Goal: Information Seeking & Learning: Learn about a topic

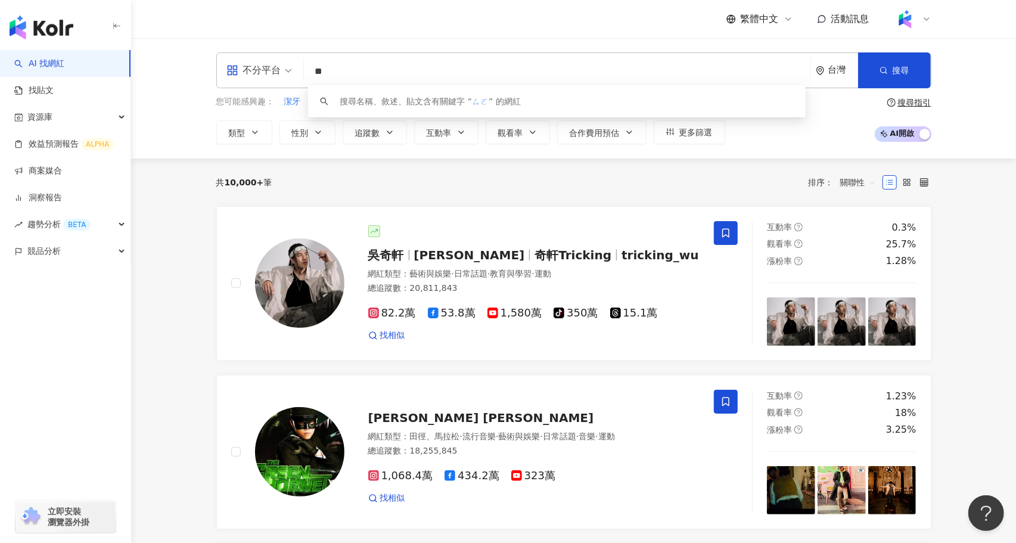
type input "*"
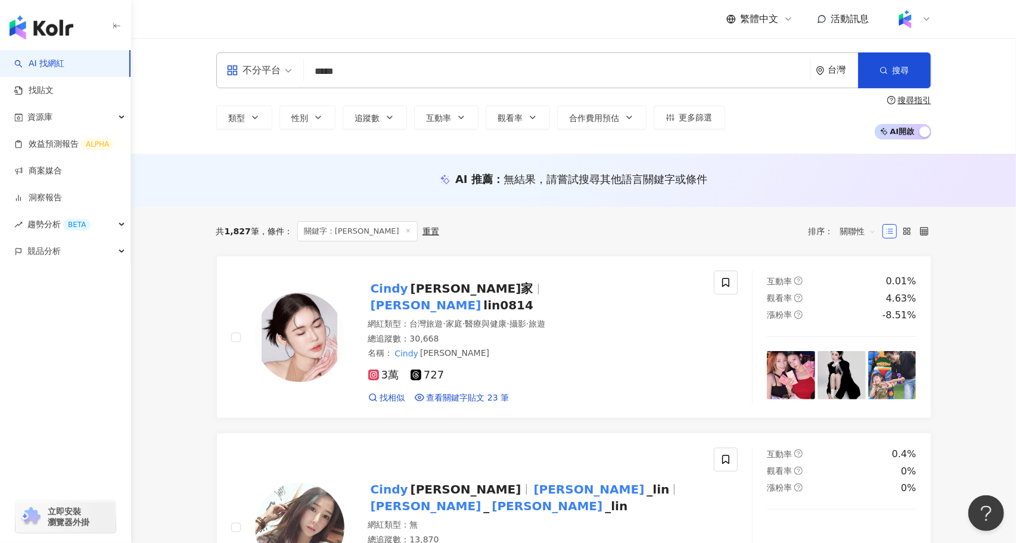
drag, startPoint x: 344, startPoint y: 80, endPoint x: 278, endPoint y: 68, distance: 67.3
click at [278, 67] on div "不分平台 cindy ***** 台灣 搜尋 53949e9c-9593-4f2b-af6d-520044c042bf cindy 3,412 追蹤者 cin…" at bounding box center [573, 70] width 715 height 36
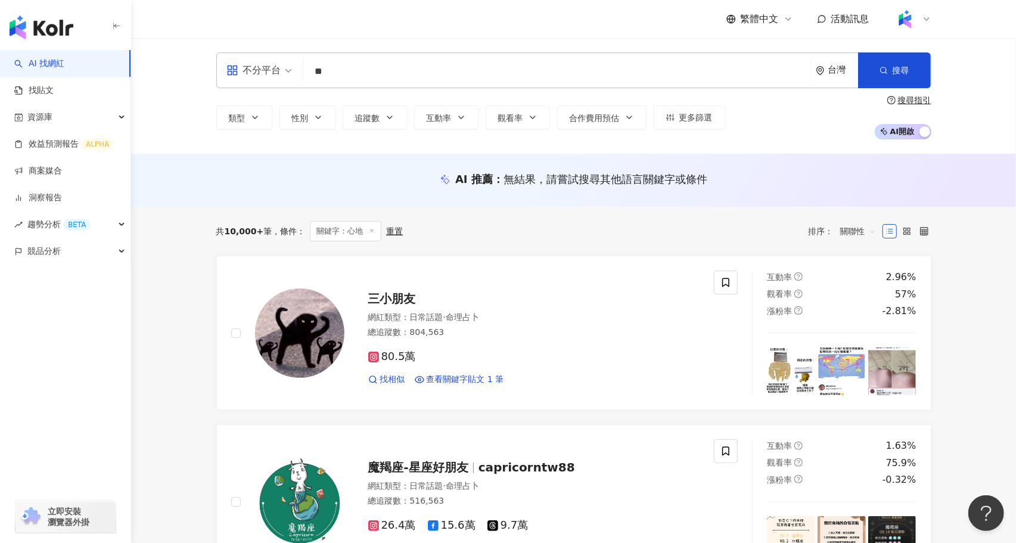
click at [373, 78] on input "**" at bounding box center [557, 71] width 497 height 23
type input "*"
click at [367, 76] on input "search" at bounding box center [557, 71] width 497 height 23
paste input "**********"
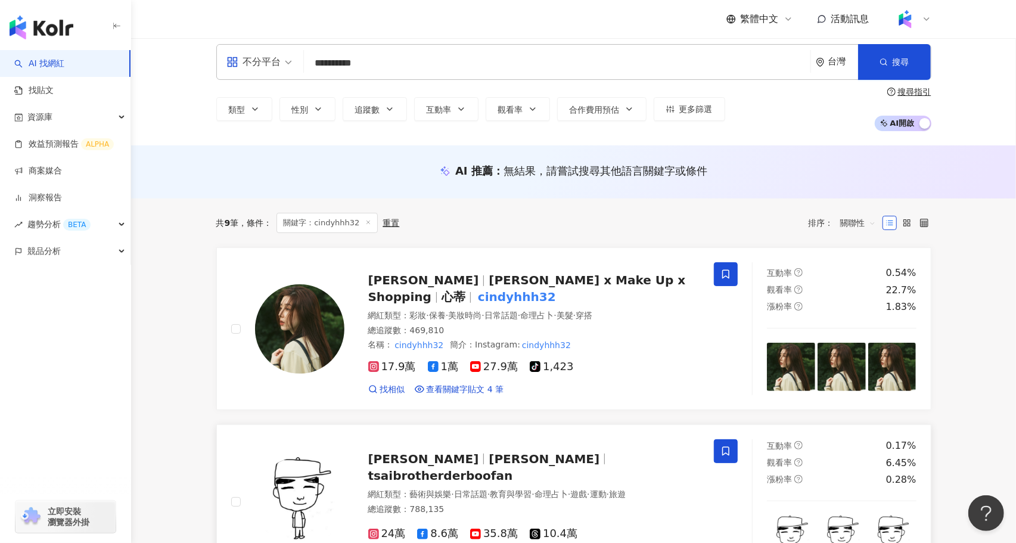
scroll to position [10, 0]
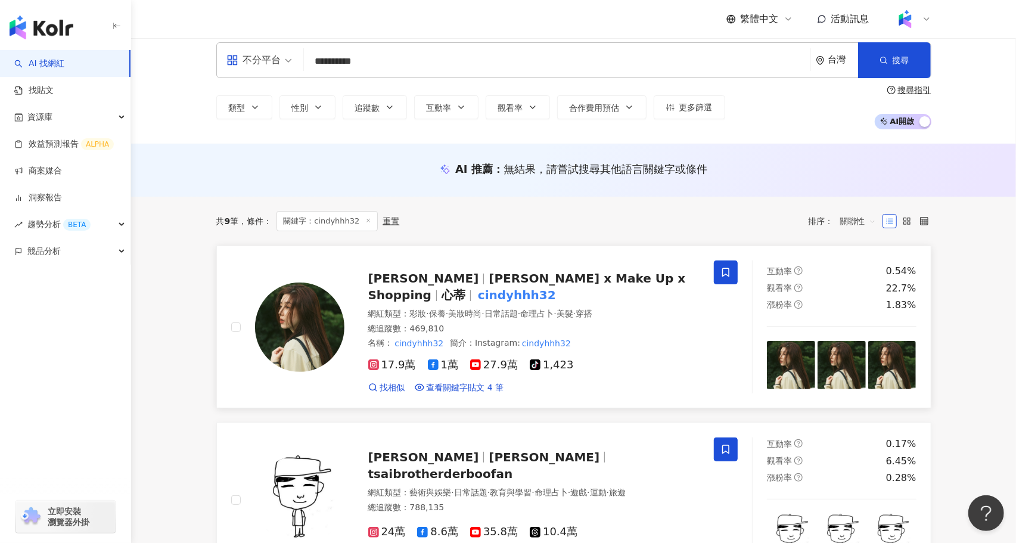
click at [476, 295] on mark "cindyhhh32" at bounding box center [517, 295] width 83 height 19
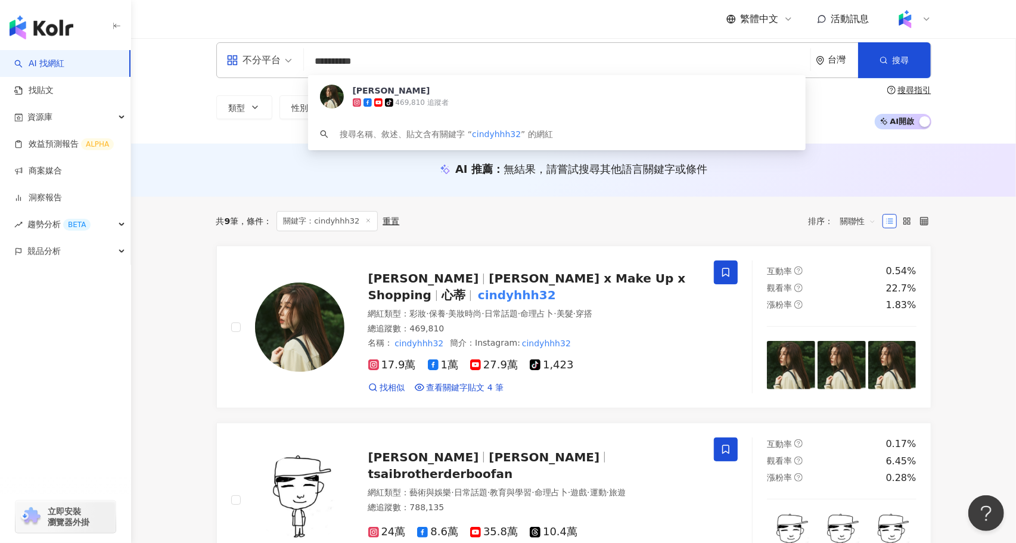
drag, startPoint x: 381, startPoint y: 60, endPoint x: 255, endPoint y: 57, distance: 127.0
click at [255, 57] on div "**********" at bounding box center [573, 60] width 715 height 36
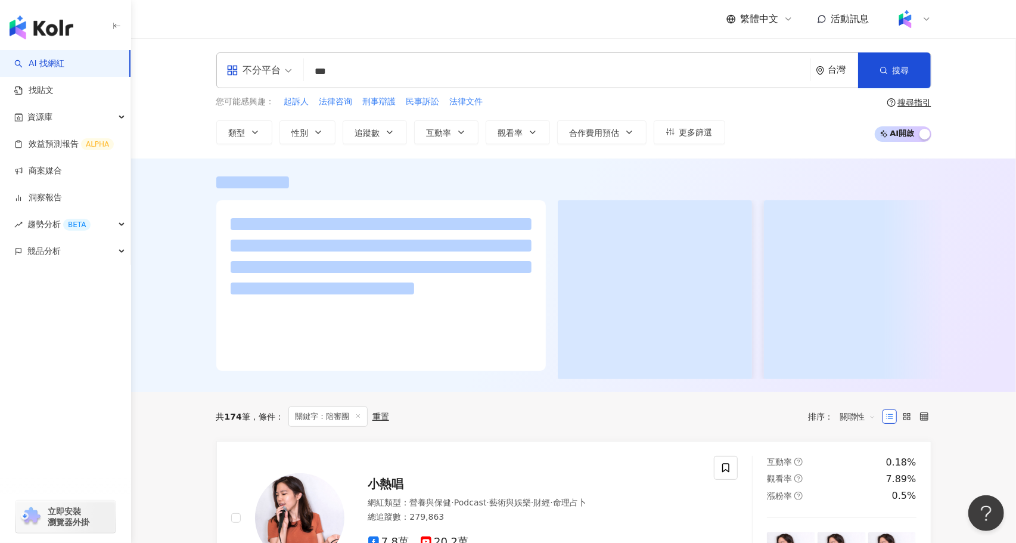
click at [148, 299] on div at bounding box center [573, 276] width 885 height 234
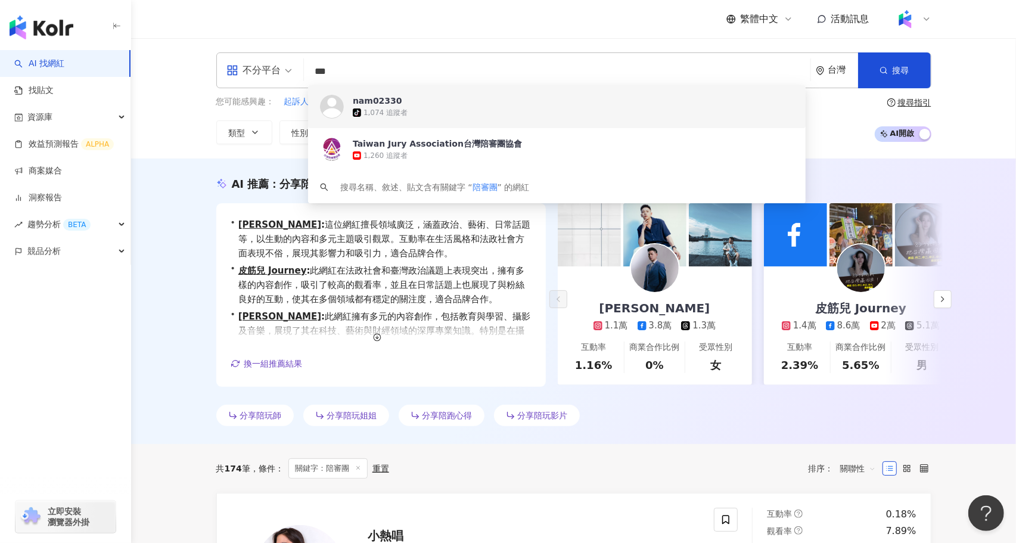
click at [400, 70] on input "***" at bounding box center [557, 71] width 497 height 23
drag, startPoint x: 373, startPoint y: 76, endPoint x: 284, endPoint y: 75, distance: 89.4
click at [284, 75] on div "不分平台 *** 台灣 搜尋 b999ed0d-50a0-48d5-a765-08d93089937b https://www.youtube.com/cha…" at bounding box center [573, 70] width 715 height 36
paste input "search"
type input "**"
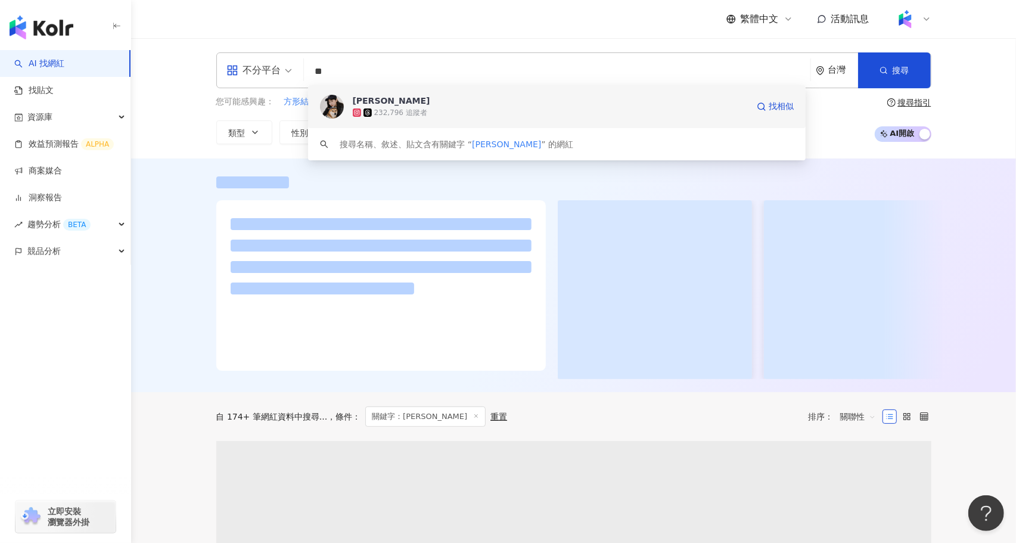
click at [422, 108] on div "232,796 追蹤者" at bounding box center [400, 113] width 53 height 10
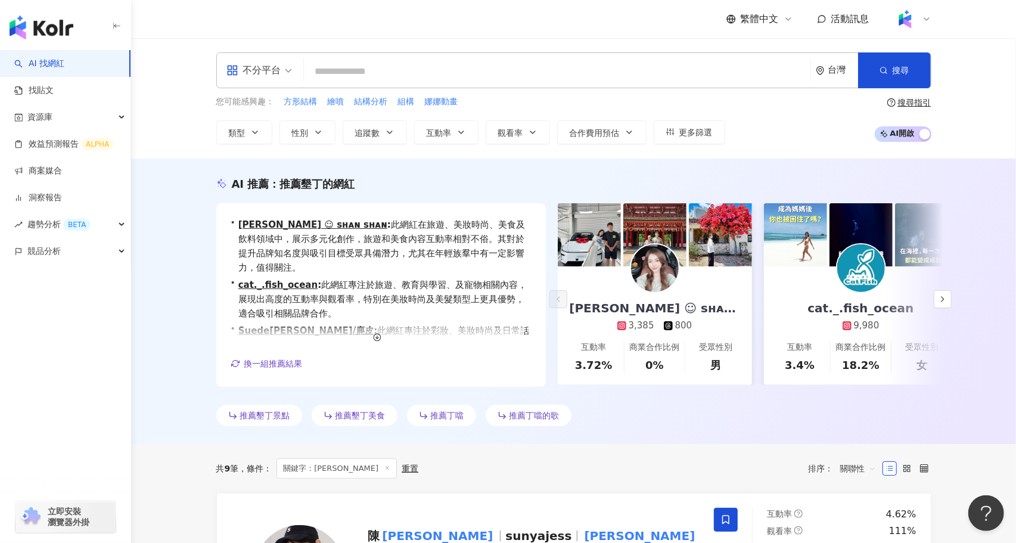
click at [463, 82] on input "search" at bounding box center [557, 71] width 497 height 23
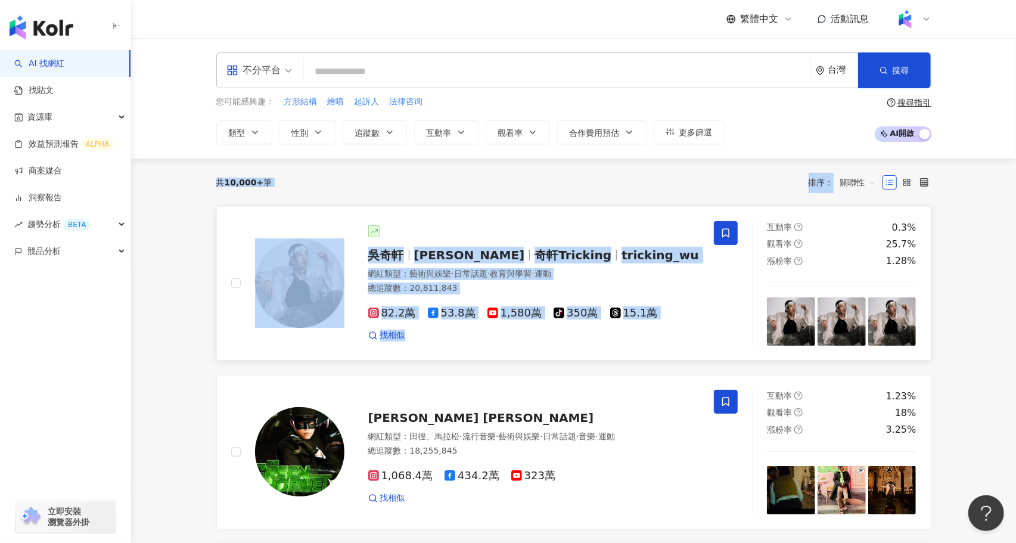
drag, startPoint x: 179, startPoint y: 183, endPoint x: 384, endPoint y: 348, distance: 262.9
click at [521, 348] on link "吳奇軒 Wu Hsuan 奇軒Tricking tricking_wu 網紅類型 ： 藝術與娛樂 · 日常話題 · 教育與學習 · 運動 總追蹤數 ： 20,…" at bounding box center [573, 283] width 715 height 154
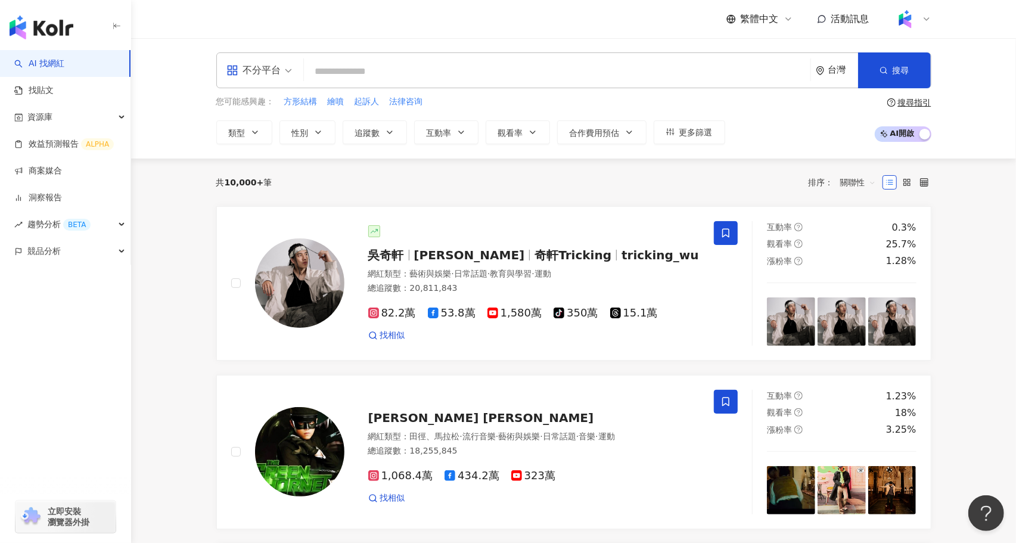
click at [606, 205] on div "共 10,000+ 筆 排序： 關聯性" at bounding box center [573, 183] width 715 height 48
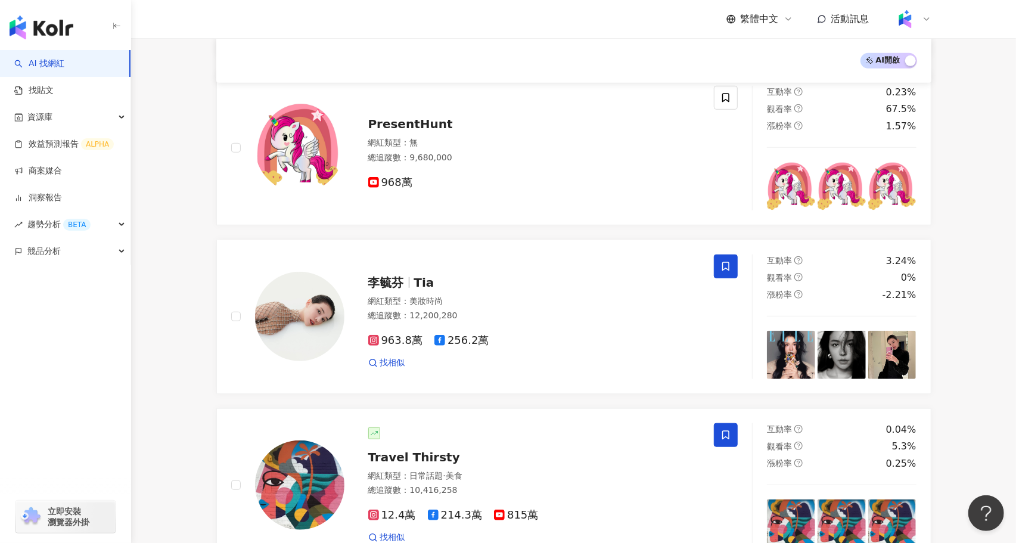
scroll to position [622, 0]
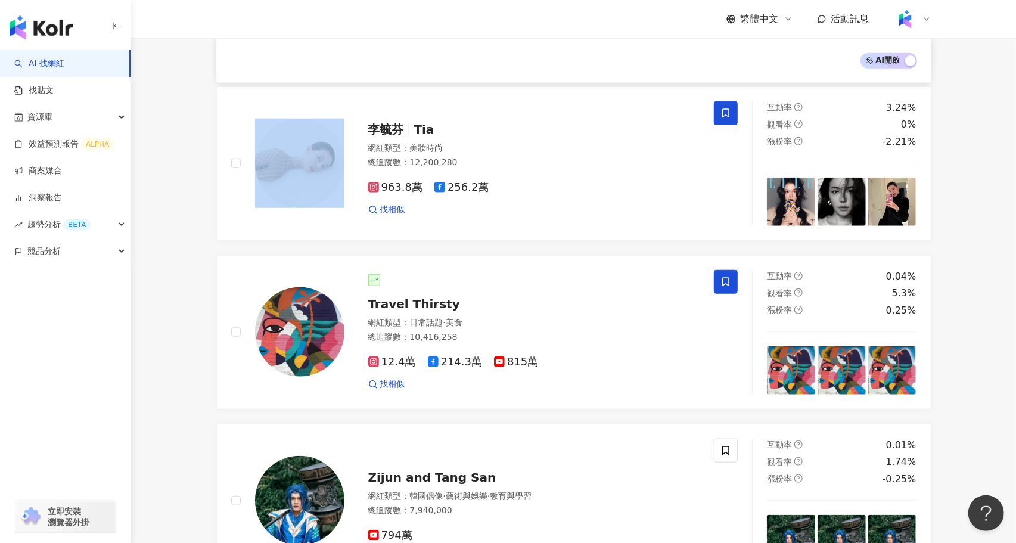
drag, startPoint x: 200, startPoint y: 174, endPoint x: 301, endPoint y: 243, distance: 121.8
click at [120, 219] on div "趨勢分析 BETA" at bounding box center [65, 224] width 131 height 27
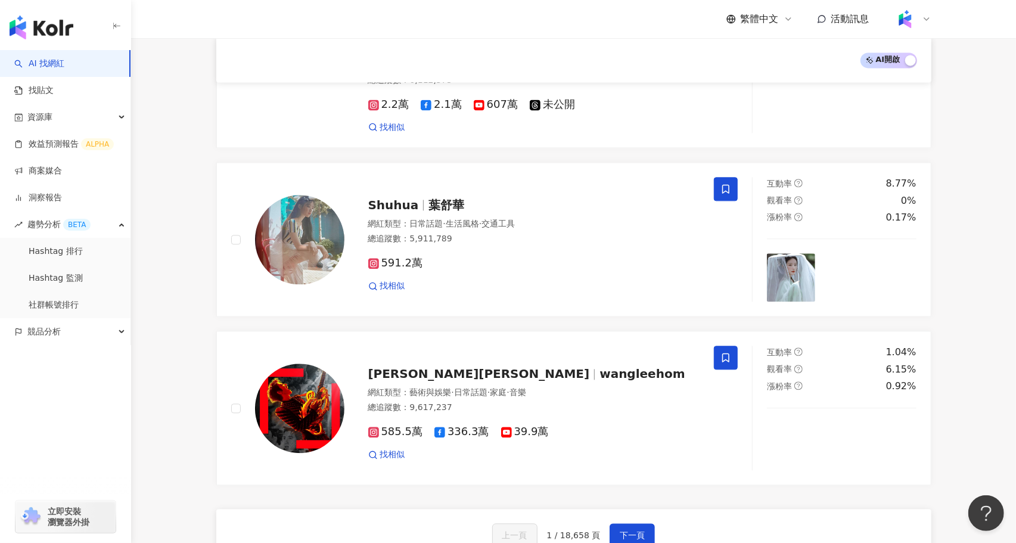
scroll to position [1935, 0]
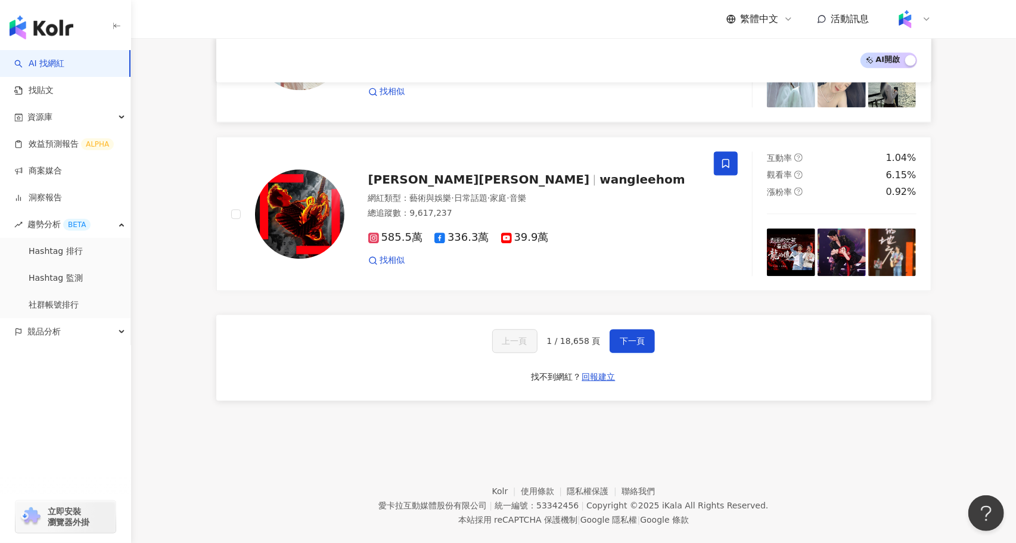
drag, startPoint x: 189, startPoint y: 184, endPoint x: 384, endPoint y: 91, distance: 216.2
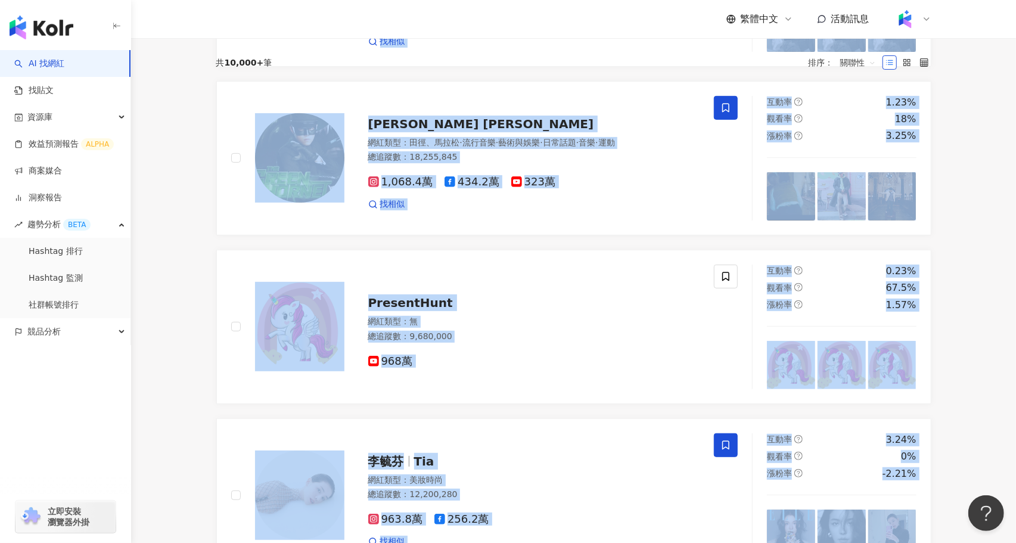
scroll to position [0, 0]
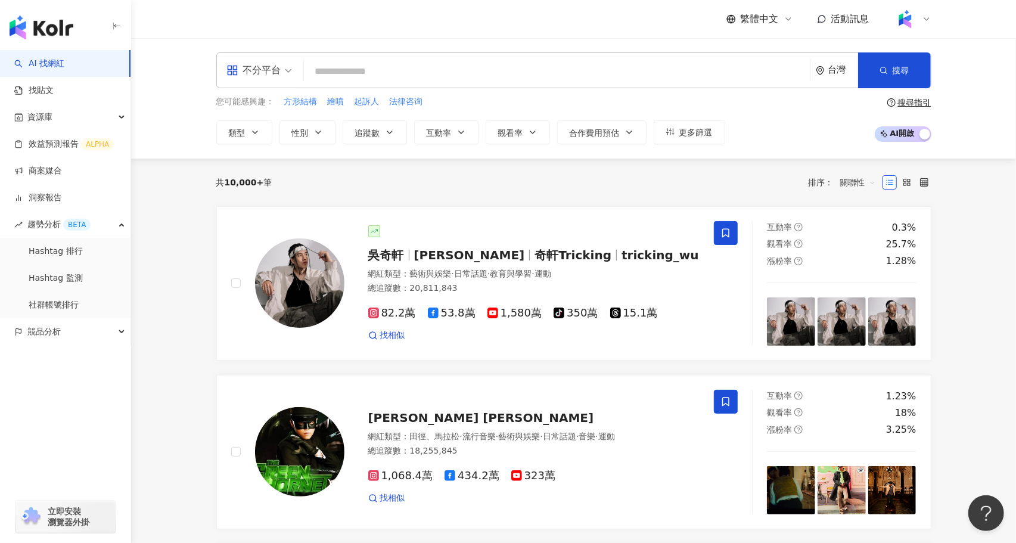
click at [220, 179] on div "共 10,000+ 筆" at bounding box center [244, 183] width 56 height 10
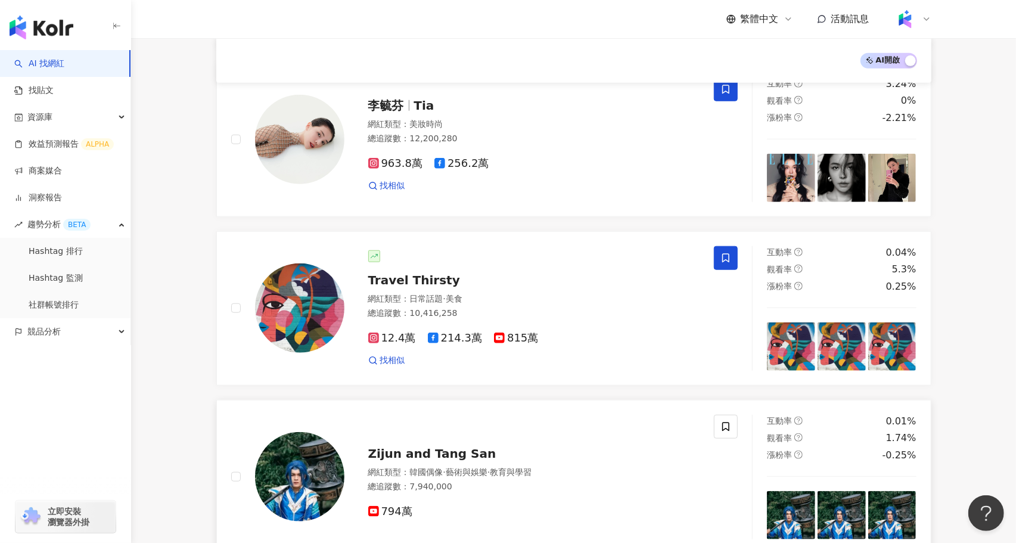
scroll to position [739, 0]
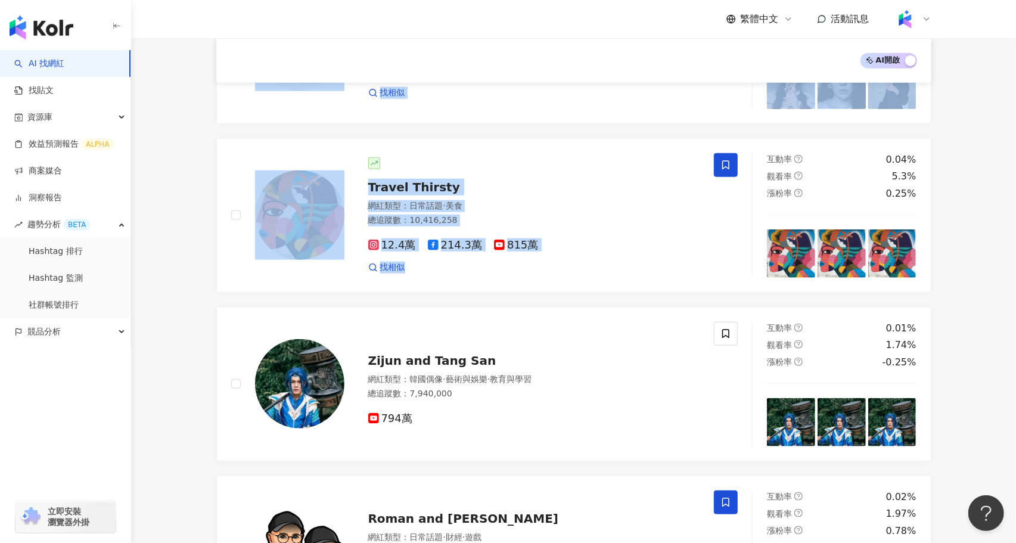
drag, startPoint x: 206, startPoint y: 179, endPoint x: 646, endPoint y: 290, distance: 453.6
click at [646, 290] on div "AI 開啟 AI 關閉 吳奇軒 Wu Hsuan 奇軒Tricking tricking_wu 網紅類型 ： 藝術與娛樂 · 日常話題 · 教育與學習 · 運…" at bounding box center [574, 522] width 763 height 2207
click at [646, 290] on div "吳奇軒 Wu Hsuan 奇軒Tricking tricking_wu 網紅類型 ： 藝術與娛樂 · 日常話題 · 教育與學習 · 運動 總追蹤數 ： 20,…" at bounding box center [573, 476] width 715 height 2024
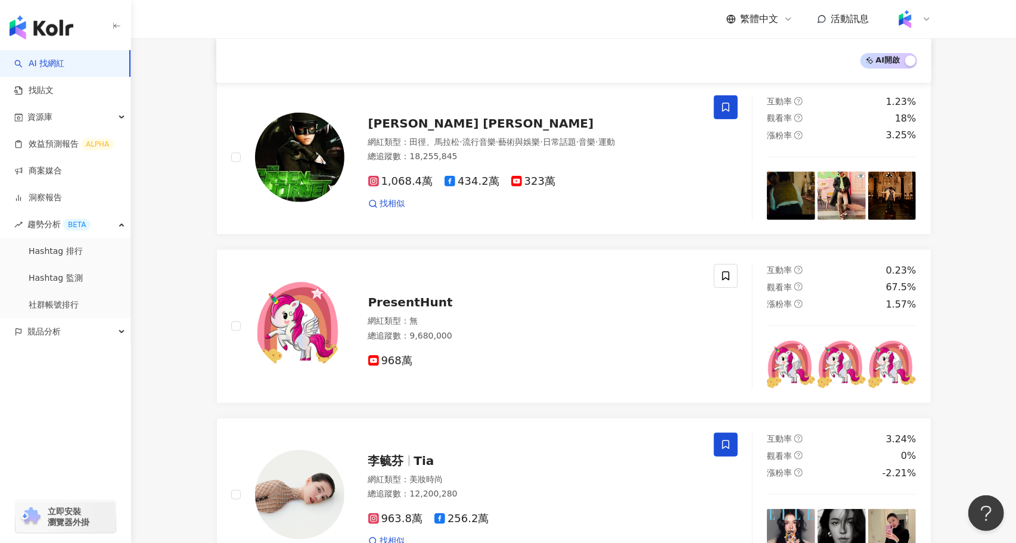
scroll to position [0, 0]
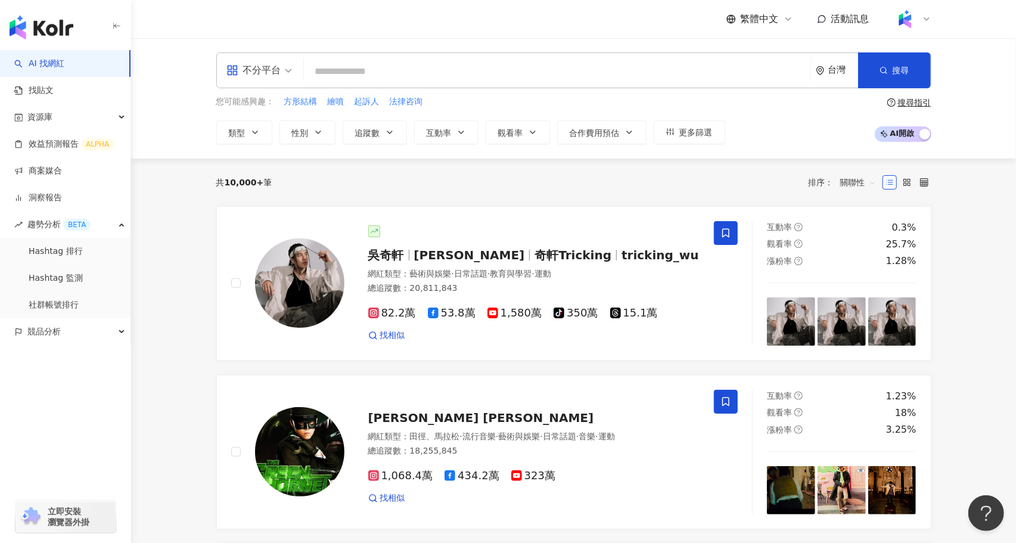
click at [704, 154] on div "不分平台 台灣 搜尋 7b1f7855-19d5-4538-ae0e-e5d8b4545ec1 陳俞丁 232,796 追蹤者 搜尋名稱、敘述、貼文含有關鍵字…" at bounding box center [573, 98] width 885 height 120
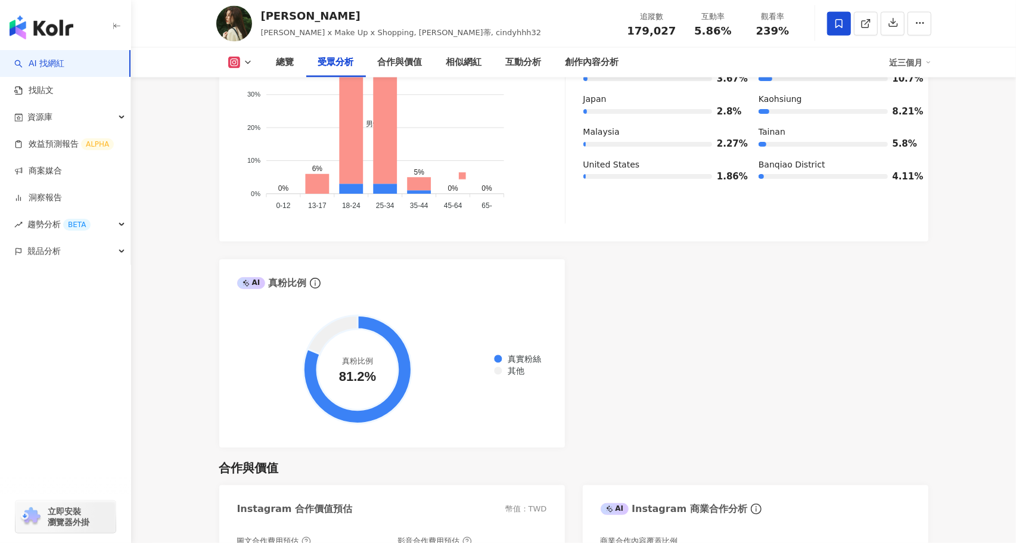
scroll to position [1252, 0]
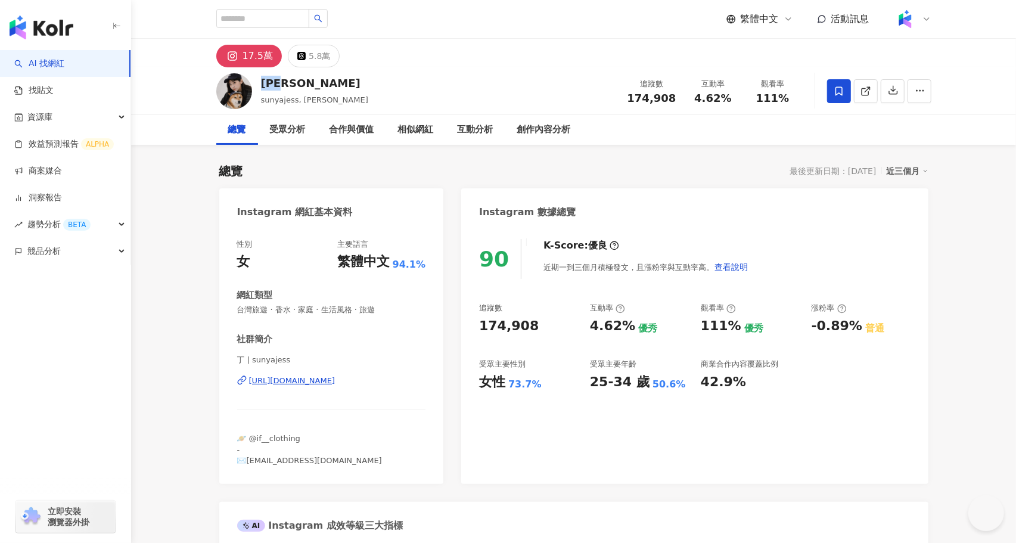
drag, startPoint x: 297, startPoint y: 85, endPoint x: 262, endPoint y: 85, distance: 34.6
click at [262, 85] on div "[PERSON_NAME]" at bounding box center [314, 83] width 107 height 15
drag, startPoint x: 535, startPoint y: 330, endPoint x: 470, endPoint y: 330, distance: 65.0
click at [470, 330] on div "90 K-Score : 優良 近期一到三個月積極發文，且漲粉率與互動率高。 查看說明 追蹤數 174,908 互動率 4.62% 優秀 觀看率 111% 優…" at bounding box center [694, 355] width 467 height 257
copy div "174,908"
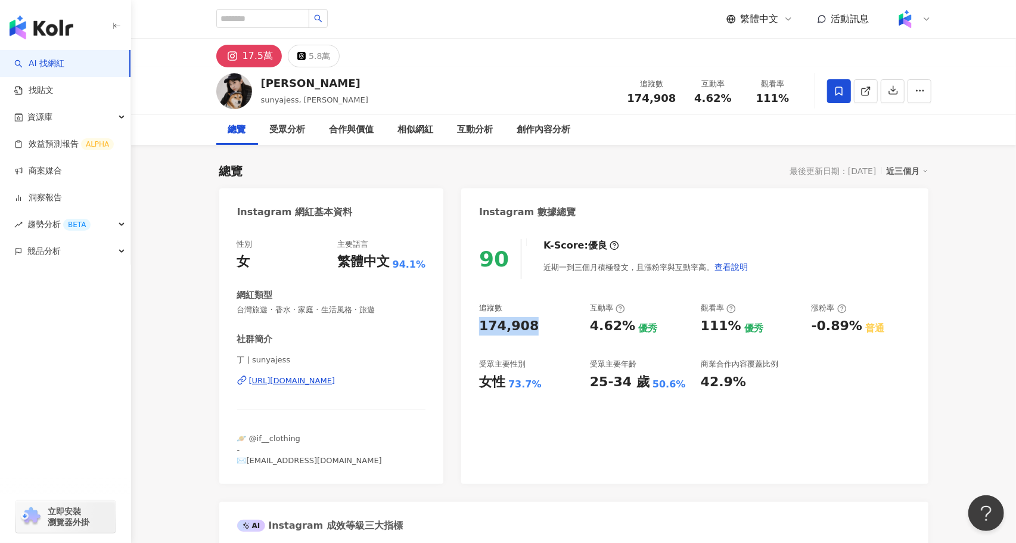
click at [336, 383] on div "[URL][DOMAIN_NAME]" at bounding box center [292, 381] width 86 height 11
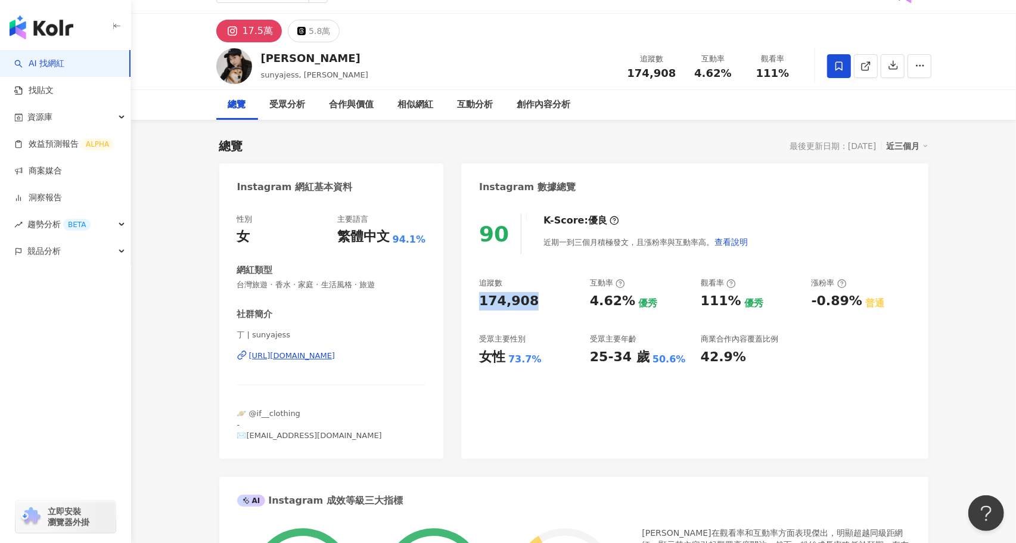
scroll to position [27, 0]
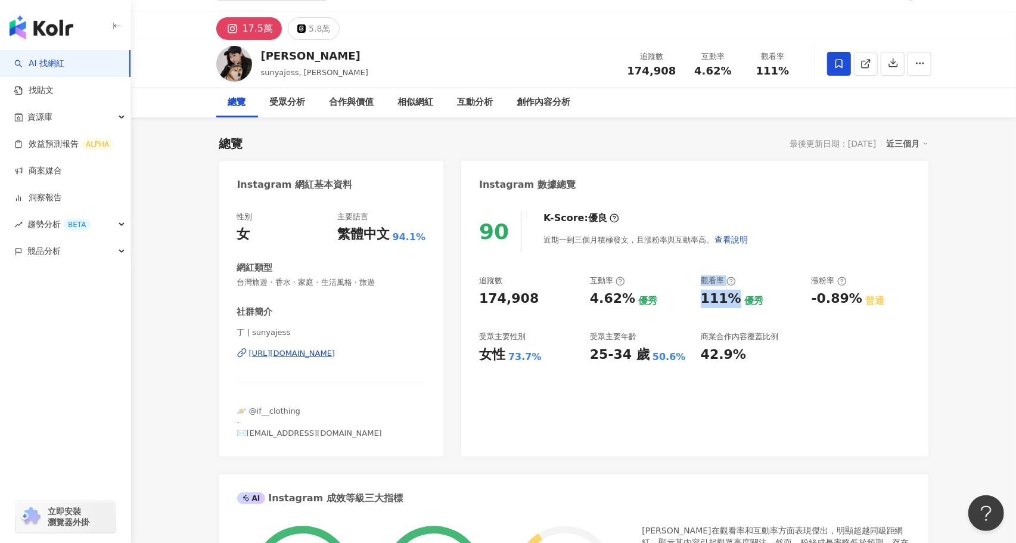
drag, startPoint x: 683, startPoint y: 299, endPoint x: 729, endPoint y: 299, distance: 45.9
click at [729, 299] on div "追蹤數 174,908 互動率 4.62% 優秀 觀看率 111% 優秀 漲粉率 -0.89% 普通 受眾主要性別 女性 73.7% 受眾主要年齡 25-34…" at bounding box center [694, 319] width 431 height 88
click at [729, 299] on div "111%" at bounding box center [721, 299] width 41 height 18
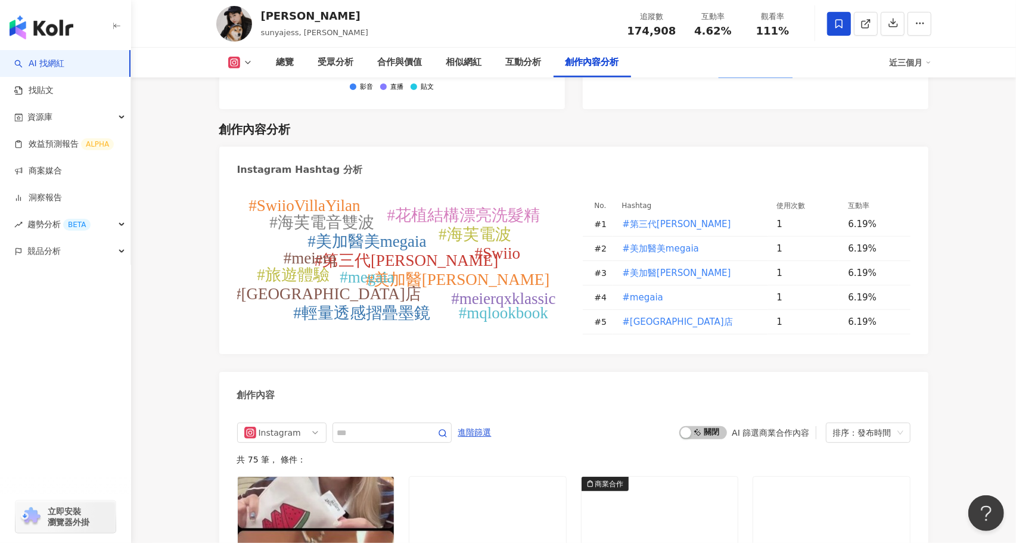
scroll to position [3365, 0]
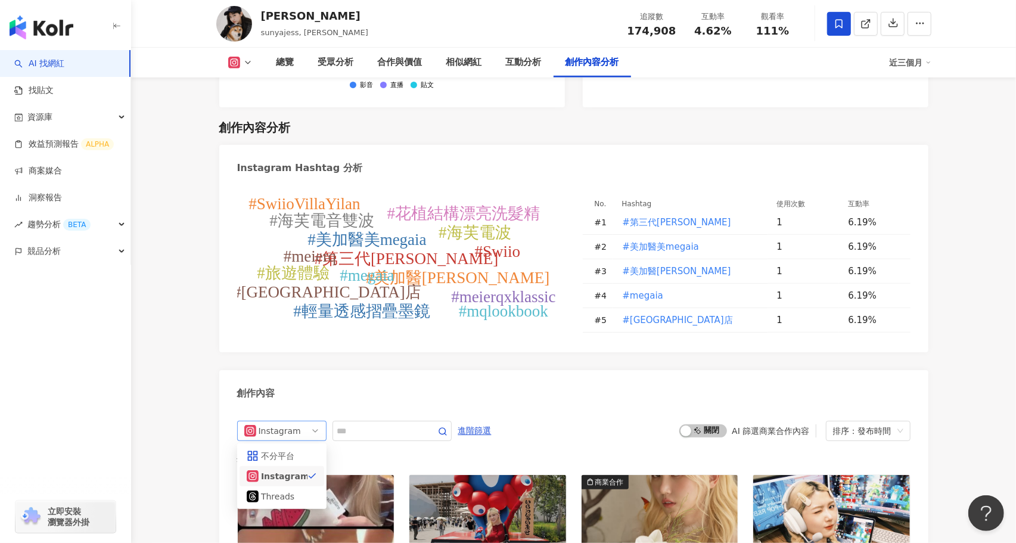
click at [297, 421] on span "Instagram" at bounding box center [281, 430] width 75 height 19
click at [301, 449] on div "不分平台" at bounding box center [282, 455] width 70 height 13
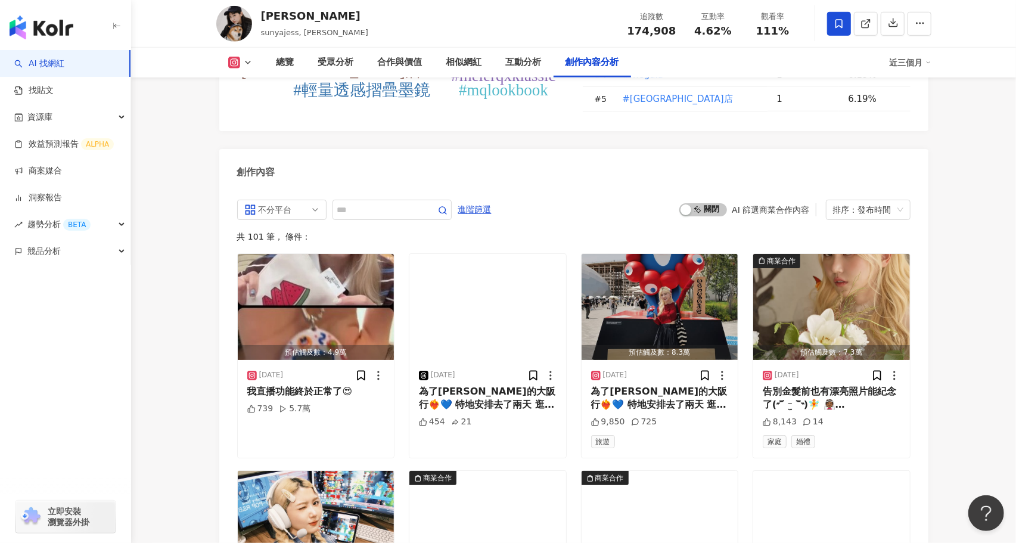
scroll to position [3582, 0]
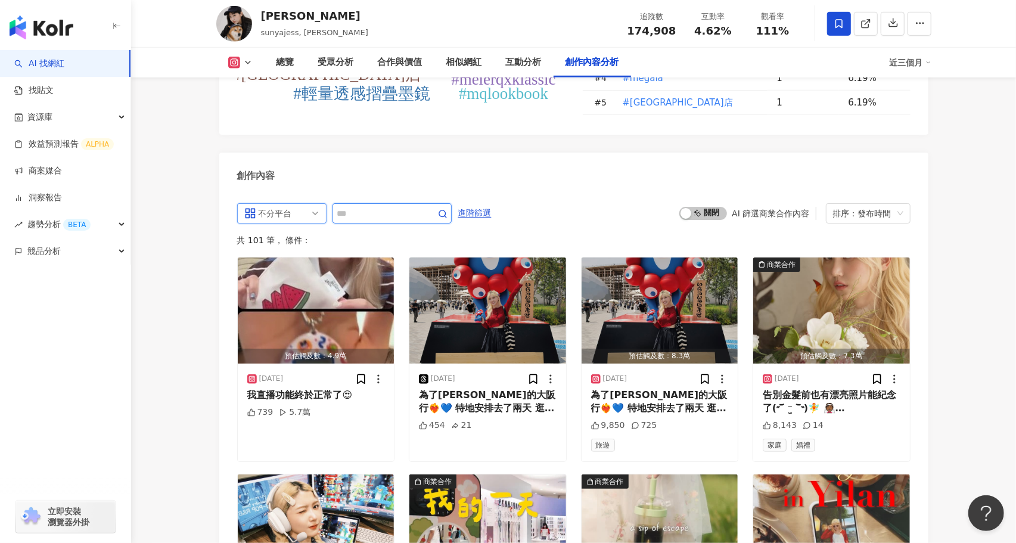
click at [386, 206] on input "text" at bounding box center [378, 213] width 83 height 14
type input "*"
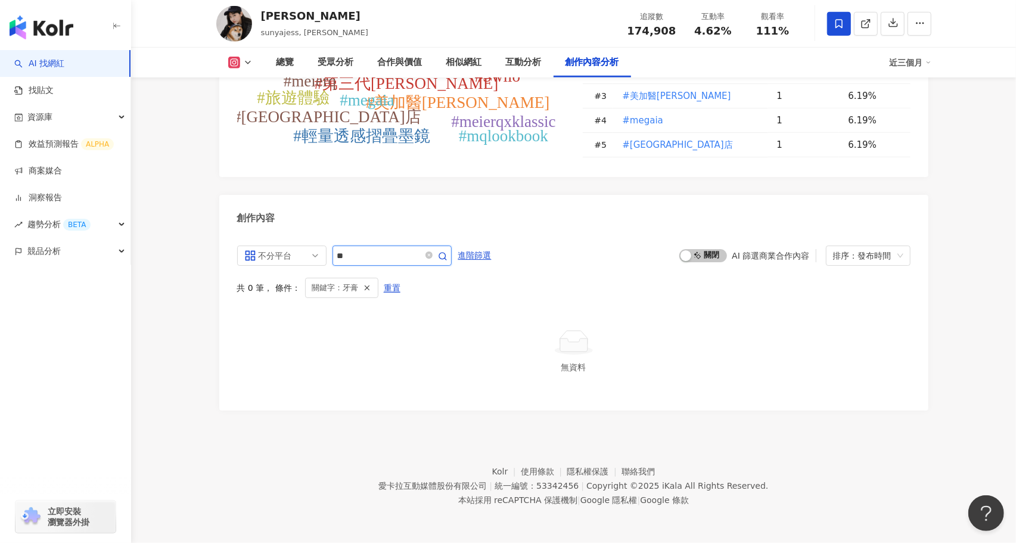
scroll to position [3513, 0]
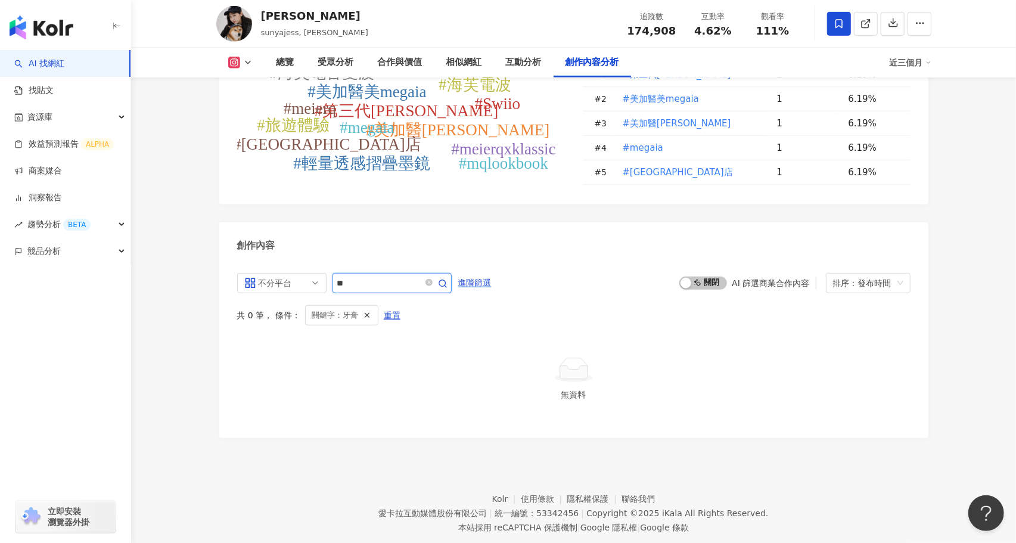
click at [383, 276] on input "**" at bounding box center [378, 283] width 83 height 14
type input "*"
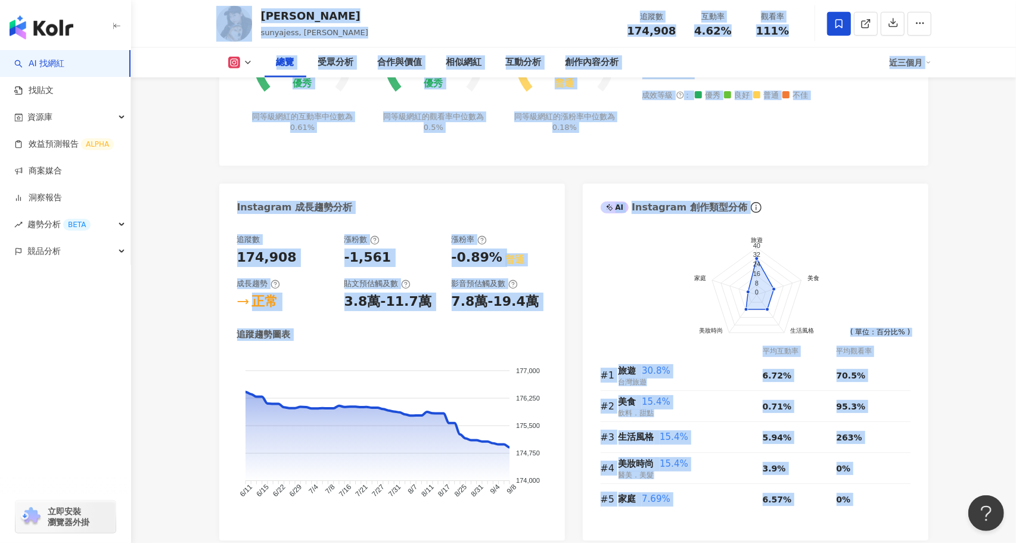
scroll to position [727, 0]
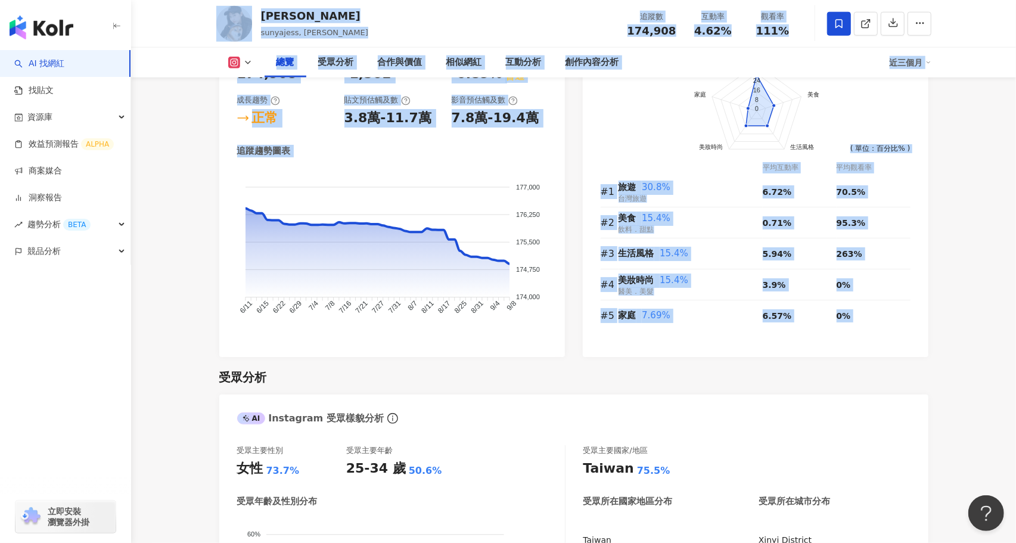
drag, startPoint x: 196, startPoint y: 52, endPoint x: 443, endPoint y: 362, distance: 395.7
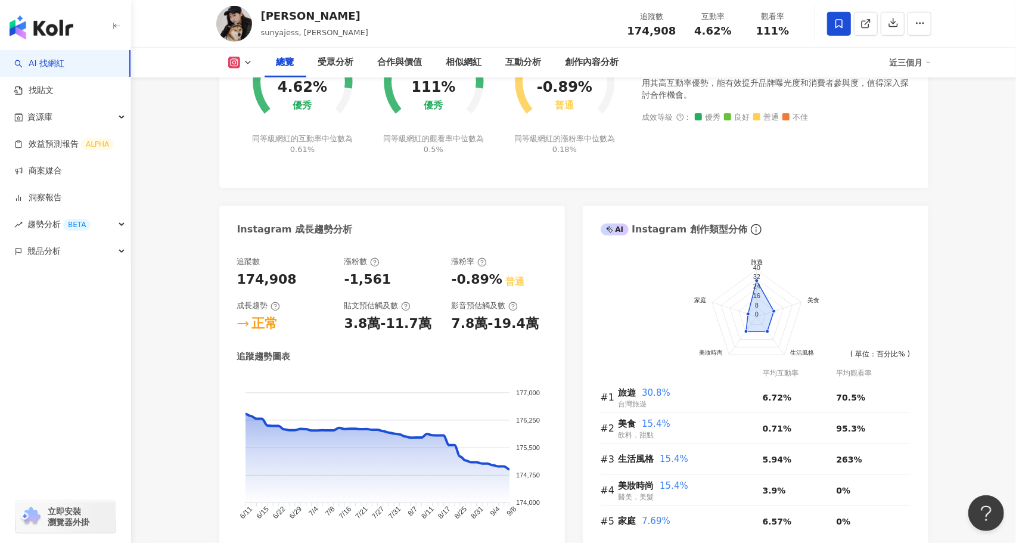
scroll to position [0, 0]
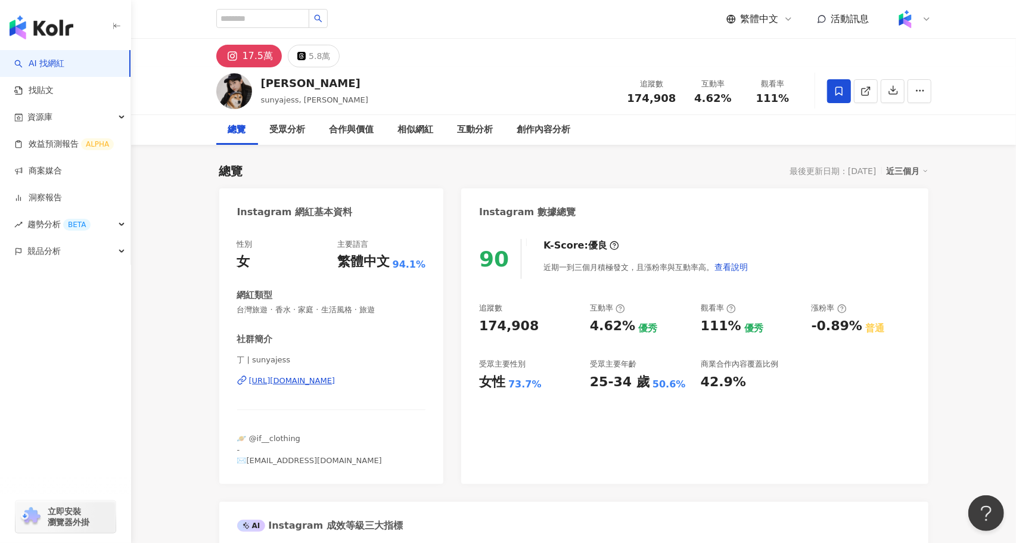
click at [346, 172] on div "總覽 最後更新日期：[DATE] 近三個月" at bounding box center [573, 171] width 709 height 17
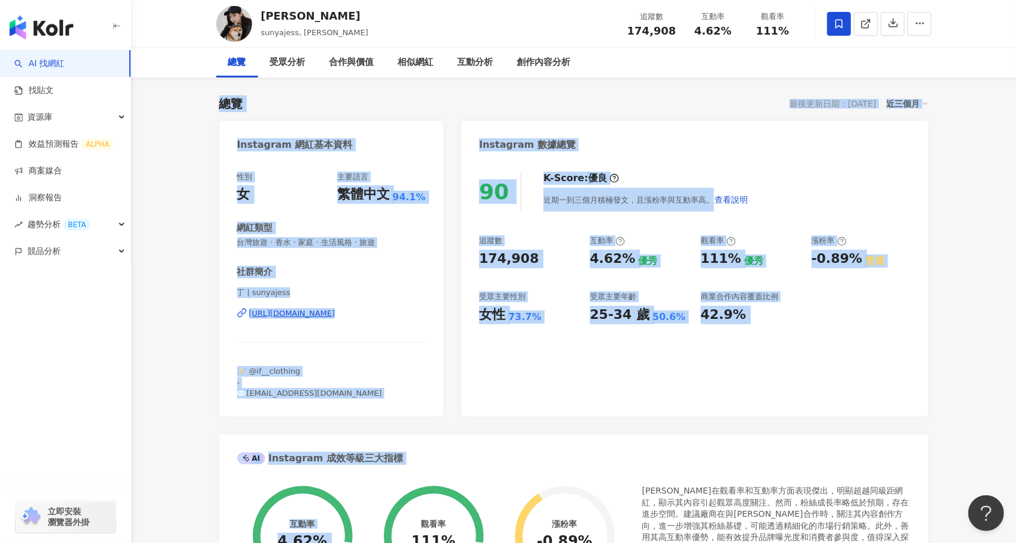
scroll to position [103, 0]
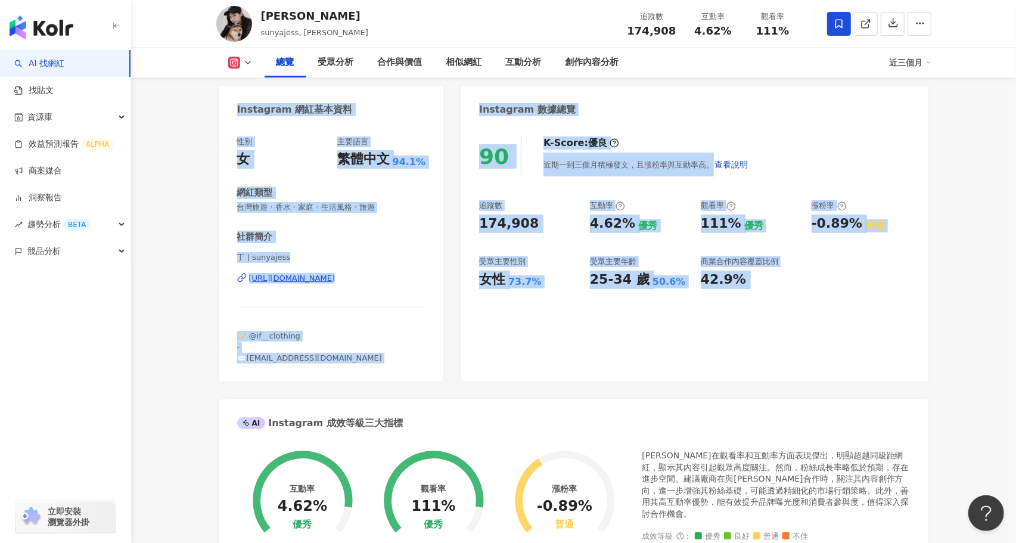
drag, startPoint x: 207, startPoint y: 165, endPoint x: 535, endPoint y: 398, distance: 401.7
click at [535, 399] on div "AI Instagram 成效等級三大指標" at bounding box center [573, 418] width 709 height 39
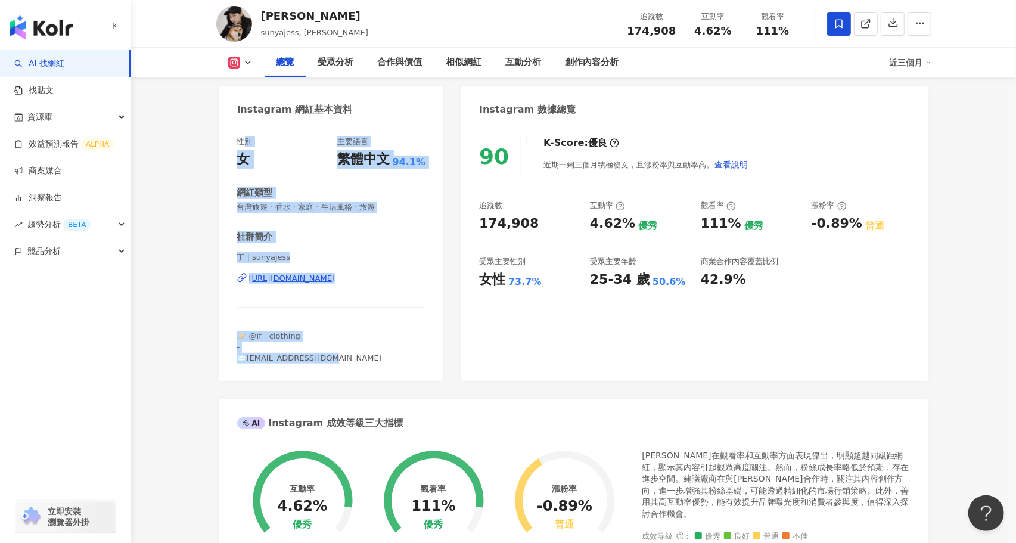
drag, startPoint x: 336, startPoint y: 356, endPoint x: 244, endPoint y: 139, distance: 236.1
click at [244, 139] on div "性別 女 主要語言 繁體中文 94.1% 網紅類型 台灣旅遊 · 香水 · 家庭 · 生活風格 · 旅遊 社群簡介 丁 | sunyajess [URL][D…" at bounding box center [331, 249] width 189 height 227
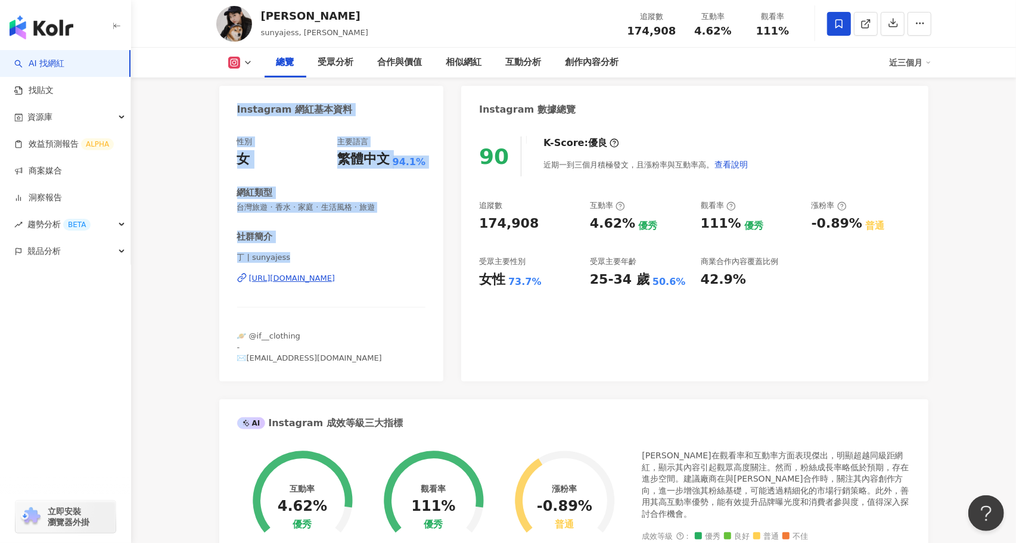
drag, startPoint x: 234, startPoint y: 113, endPoint x: 383, endPoint y: 272, distance: 218.4
click at [383, 272] on div "Instagram 網紅基本資料 性別 女 主要語言 繁體中文 94.1% 網紅類型 台灣旅遊 · 香水 · 家庭 · 生活風格 · 旅遊 社群簡介 丁 | …" at bounding box center [331, 234] width 225 height 296
drag, startPoint x: 407, startPoint y: 294, endPoint x: 232, endPoint y: 144, distance: 230.4
click at [232, 144] on div "性別 女 主要語言 繁體中文 94.1% 網紅類型 台灣旅遊 · 香水 · 家庭 · 生活風格 · 旅遊 社群簡介 丁 | sunyajess [URL][D…" at bounding box center [331, 253] width 225 height 257
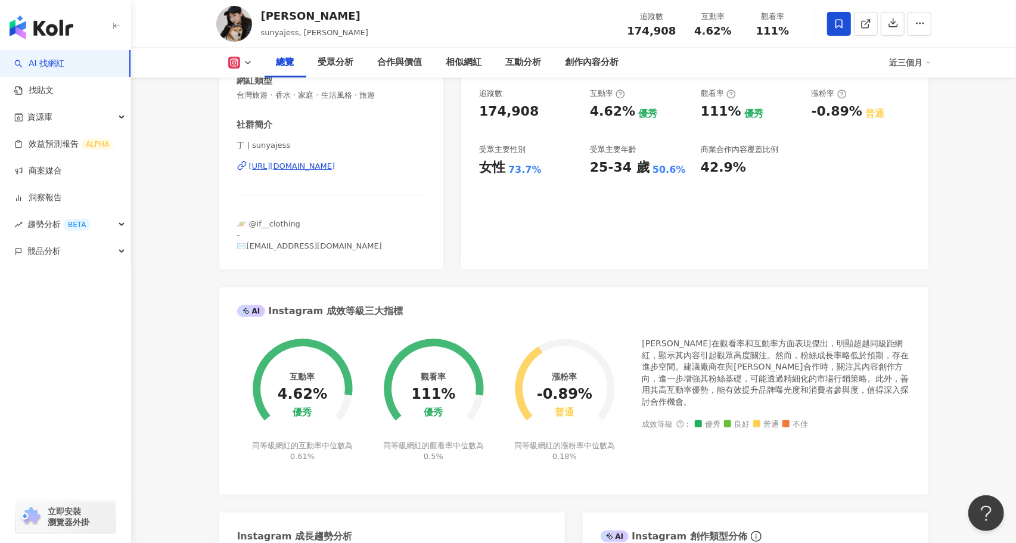
scroll to position [0, 0]
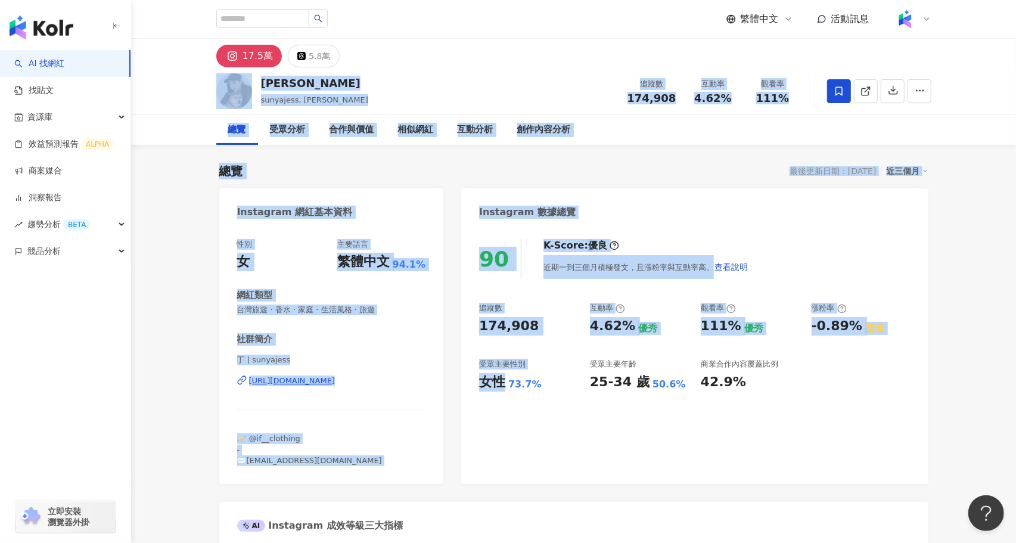
drag, startPoint x: 191, startPoint y: 75, endPoint x: 491, endPoint y: 476, distance: 500.0
click at [491, 476] on div "90 K-Score : 優良 近期一到三個月積極發文，且漲粉率與互動率高。 查看說明 追蹤數 174,908 互動率 4.62% 優秀 觀看率 111% 優…" at bounding box center [694, 355] width 467 height 257
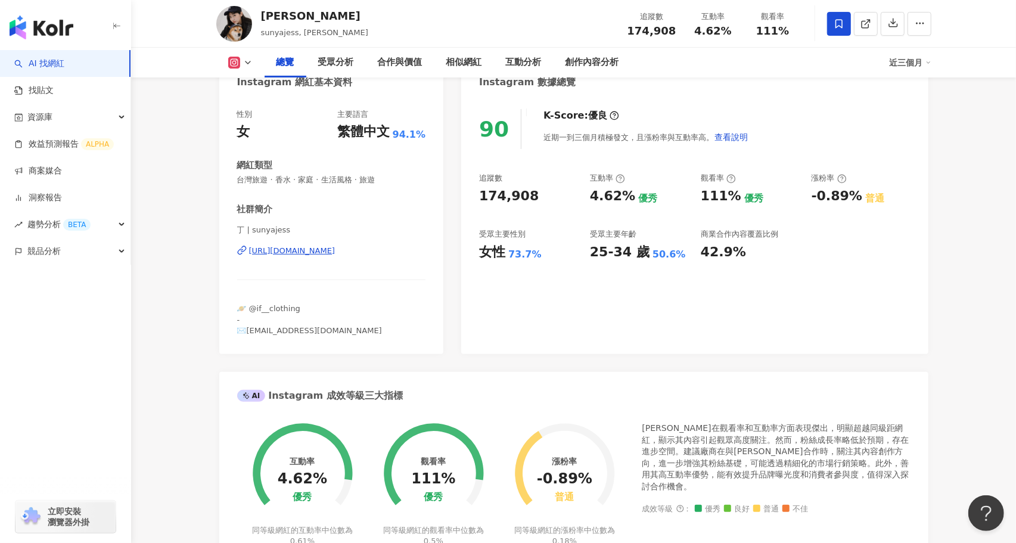
scroll to position [128, 0]
